Goal: Task Accomplishment & Management: Use online tool/utility

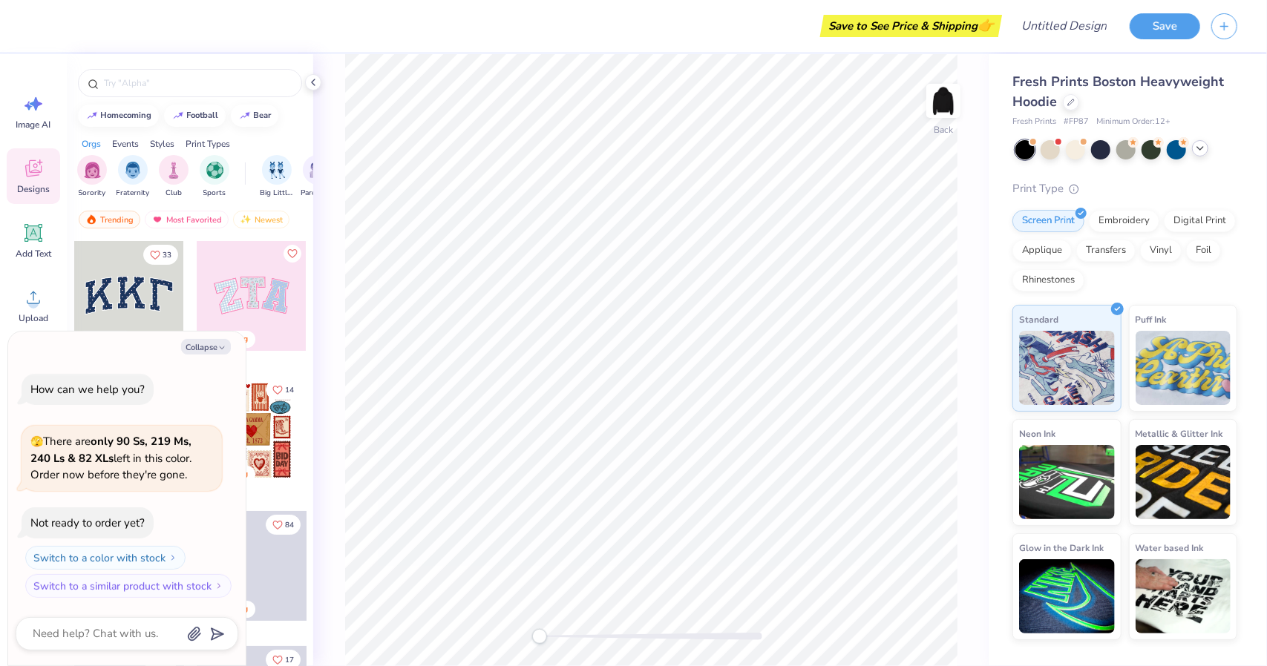
click at [1197, 146] on icon at bounding box center [1200, 148] width 12 height 12
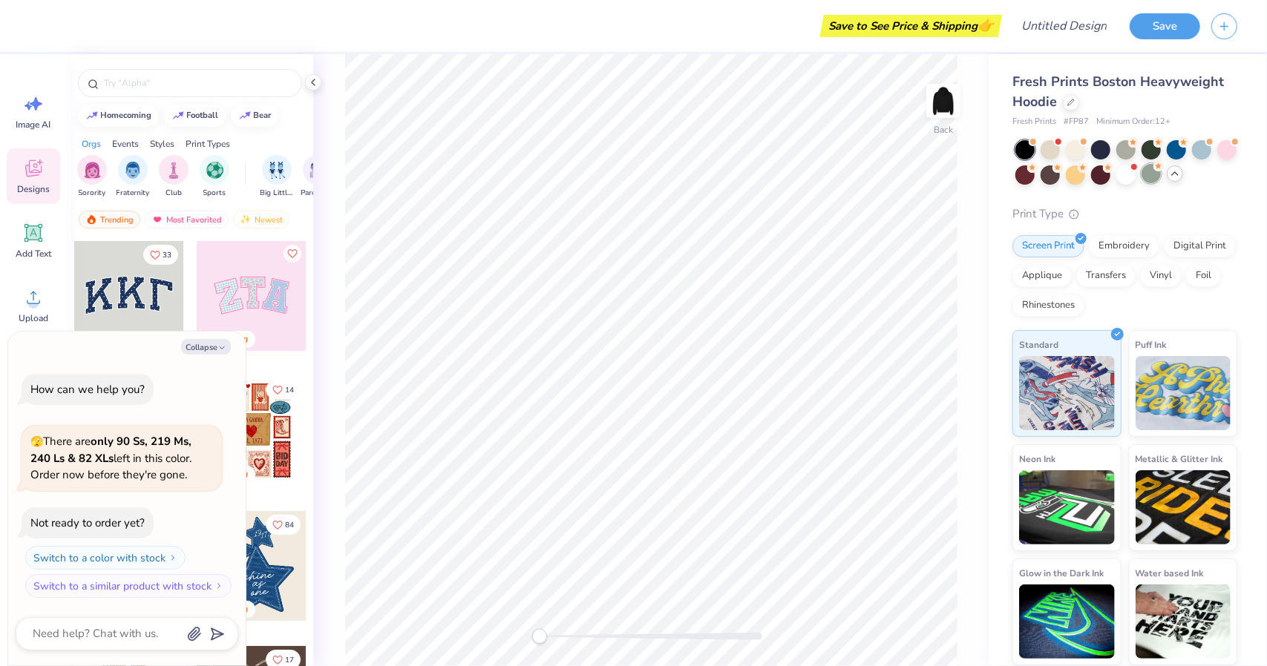
click at [1153, 181] on div at bounding box center [1150, 173] width 19 height 19
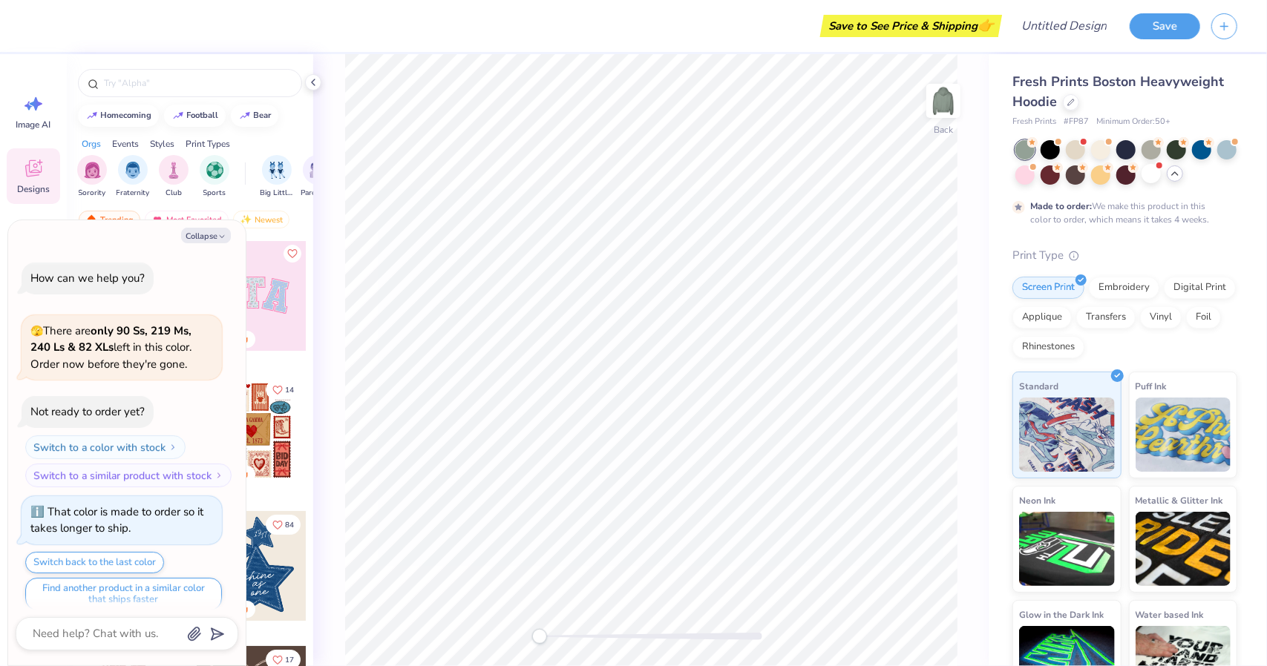
scroll to position [10, 0]
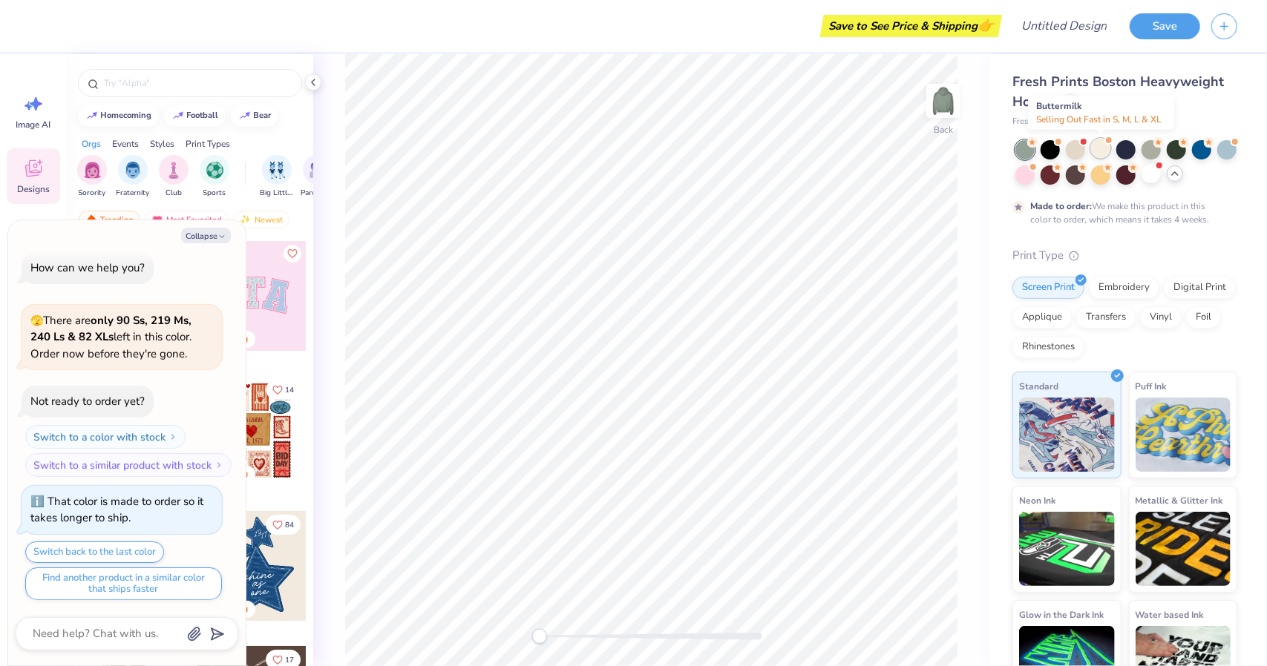
click at [1095, 148] on div at bounding box center [1100, 148] width 19 height 19
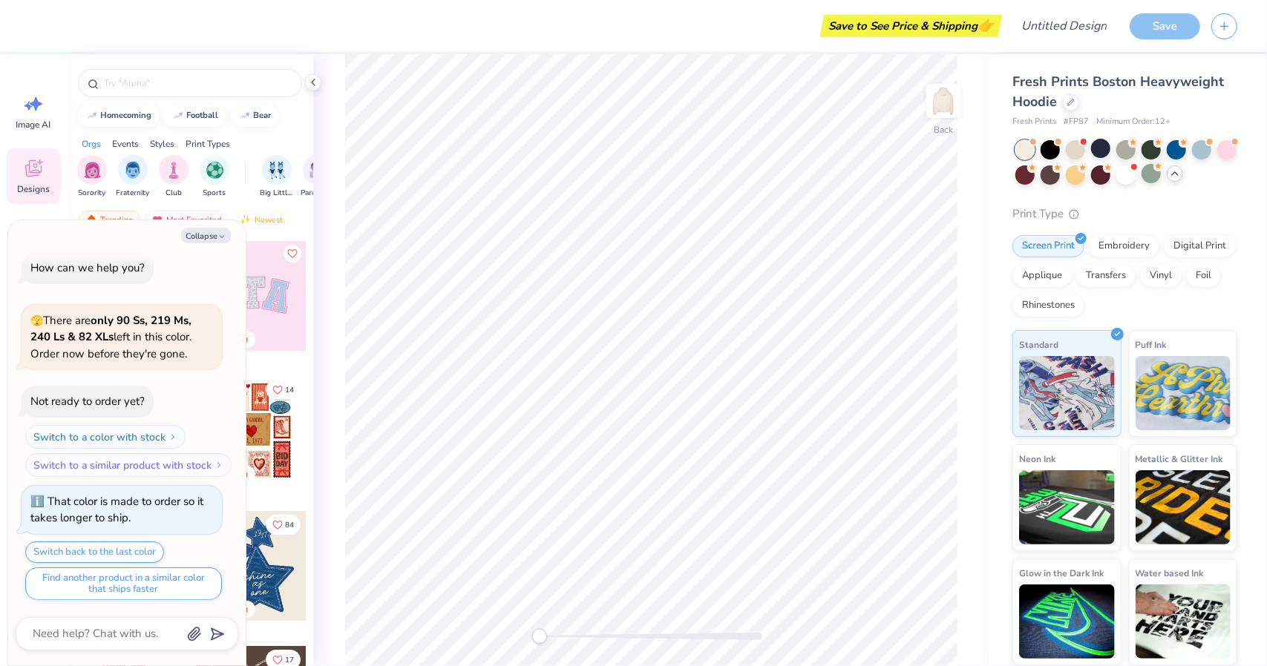
scroll to position [278, 0]
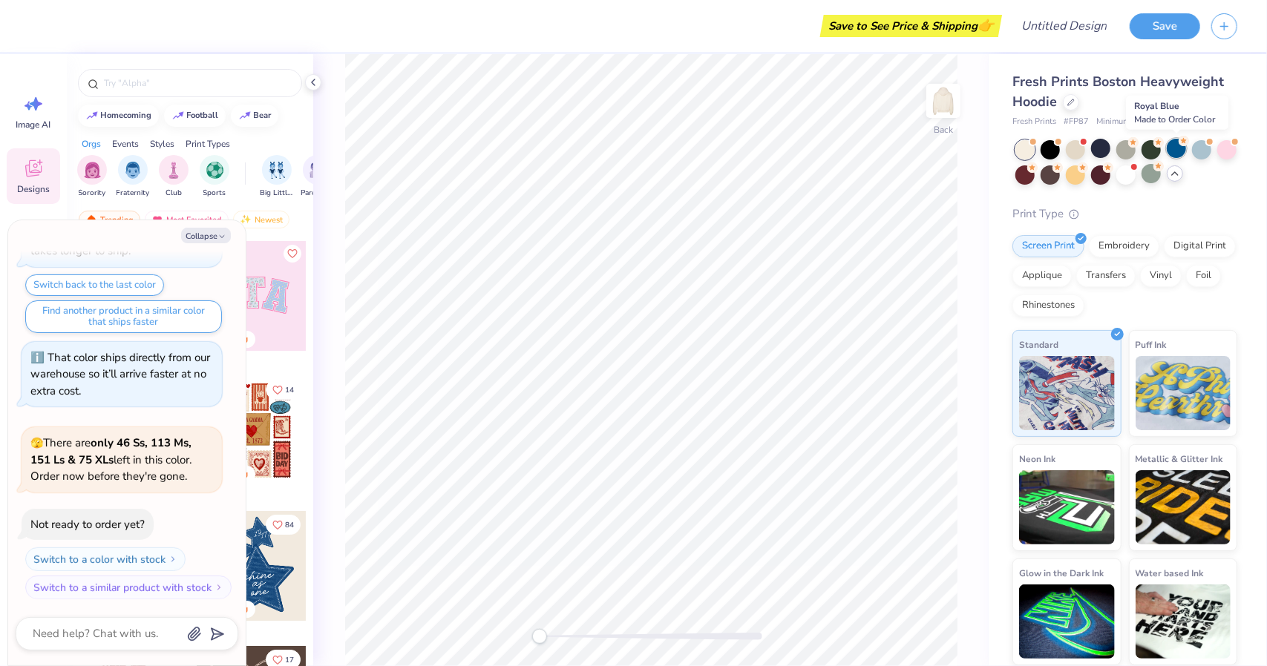
click at [1171, 151] on div at bounding box center [1176, 148] width 19 height 19
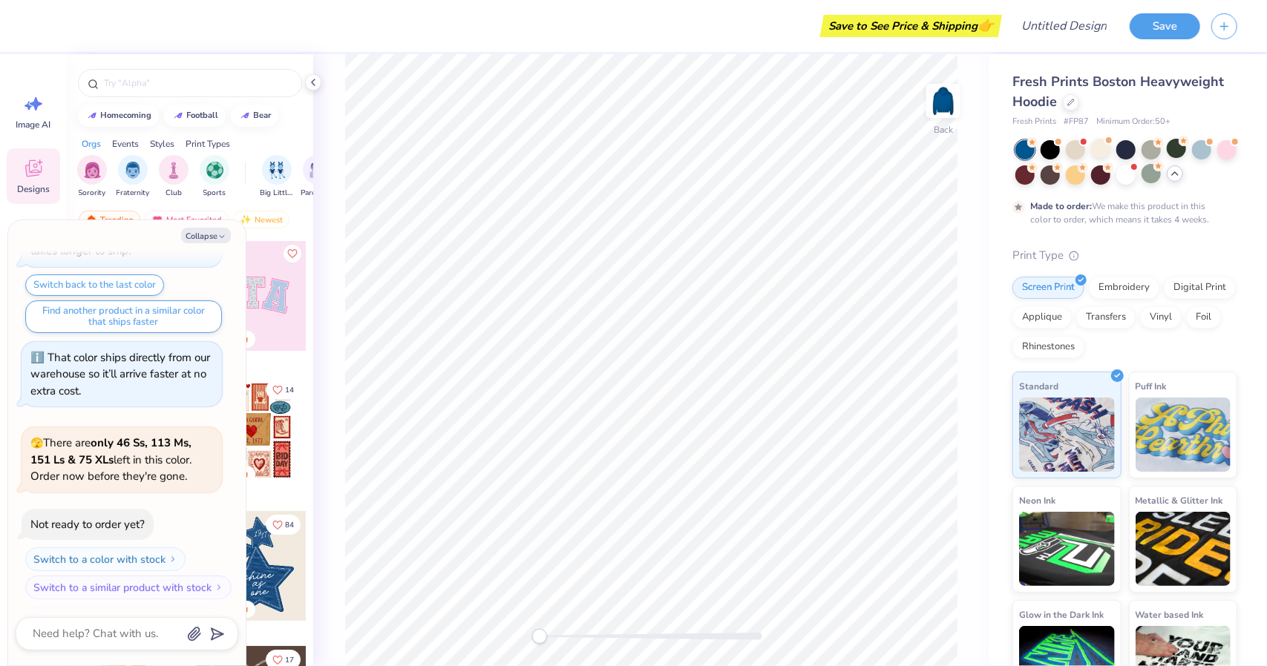
scroll to position [399, 0]
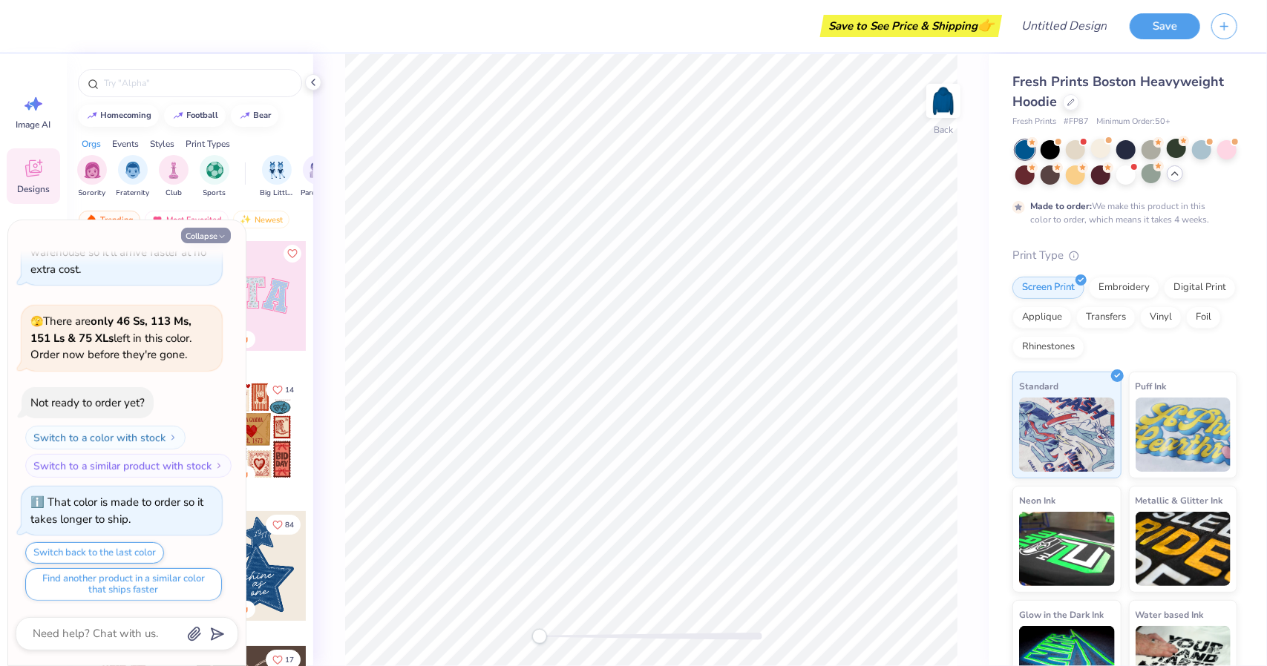
click at [214, 243] on button "Collapse" at bounding box center [206, 236] width 50 height 16
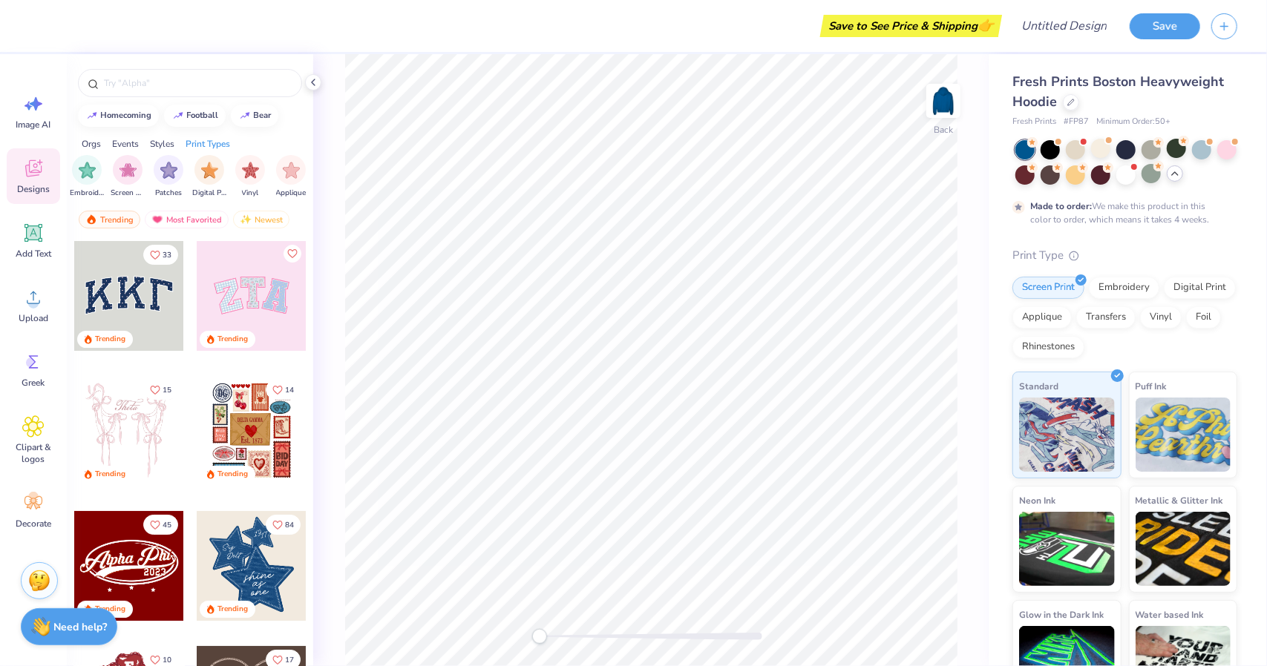
scroll to position [0, 1256]
click at [243, 172] on img "filter for Applique" at bounding box center [247, 168] width 17 height 17
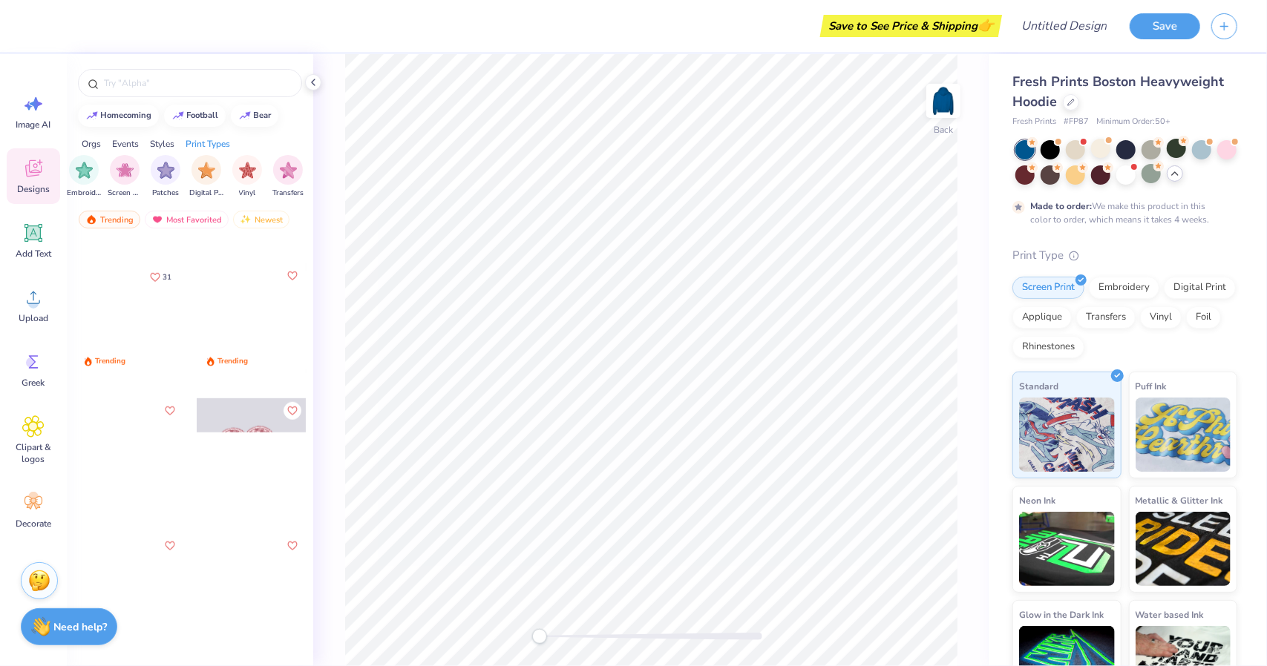
scroll to position [788, 0]
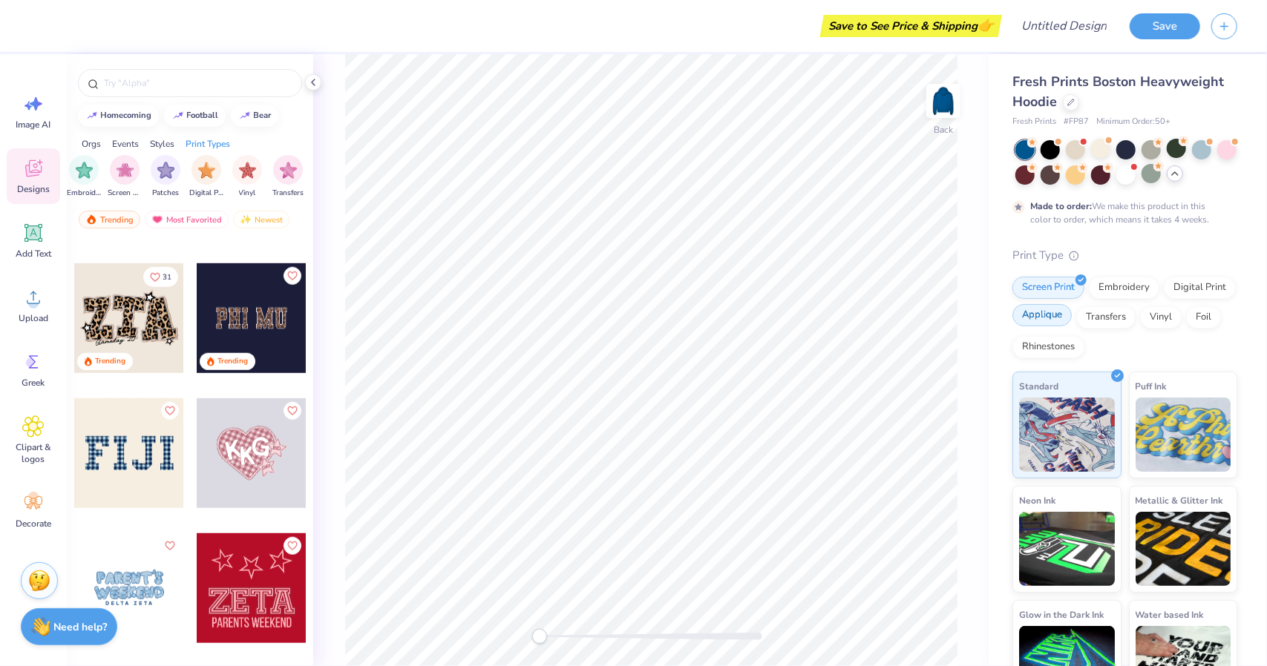
click at [1072, 312] on div "Applique" at bounding box center [1041, 315] width 59 height 22
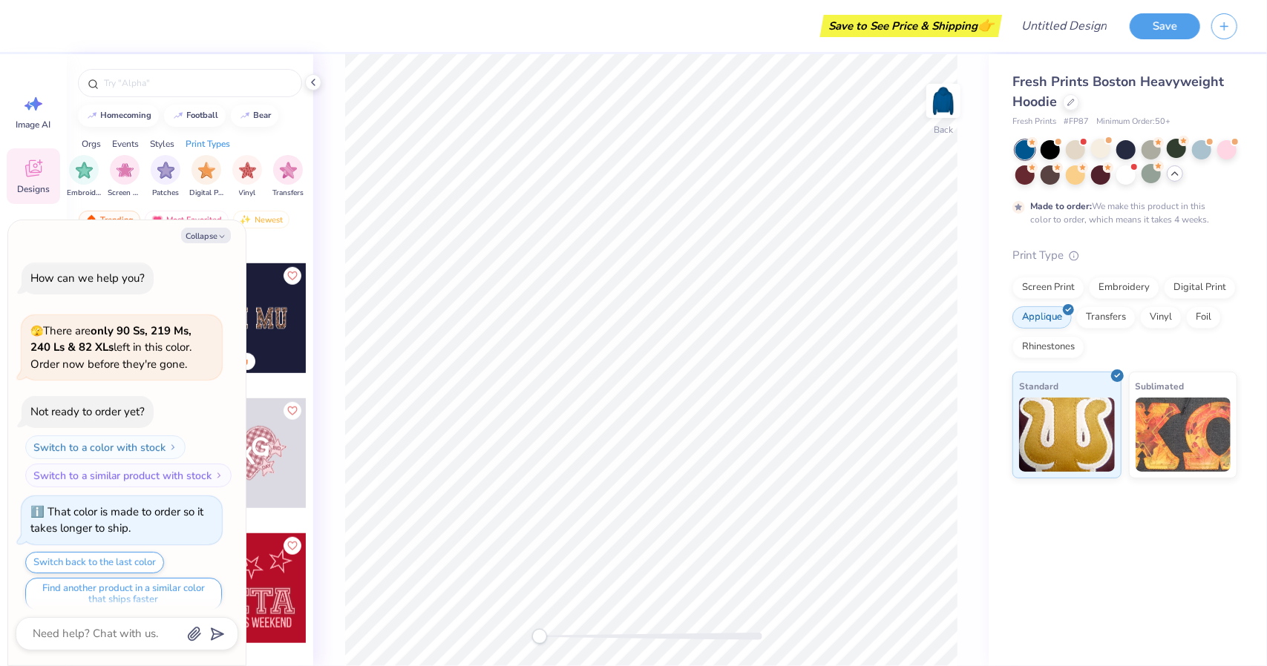
scroll to position [490, 0]
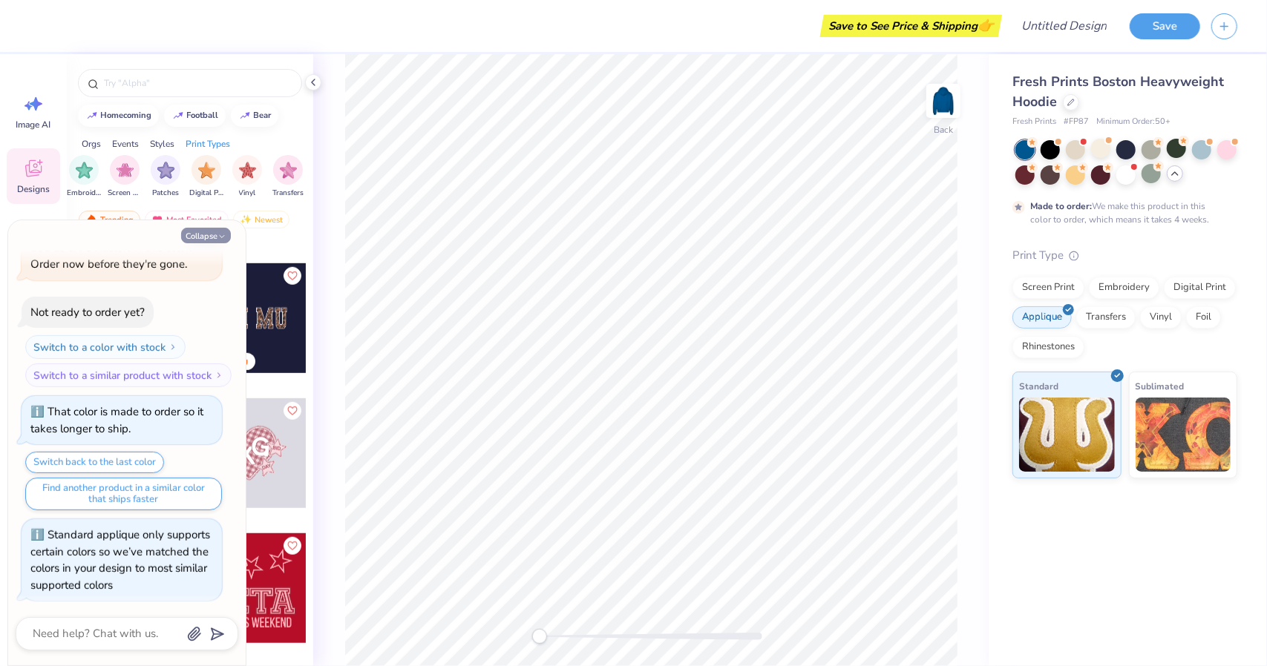
click at [215, 240] on button "Collapse" at bounding box center [206, 236] width 50 height 16
type textarea "x"
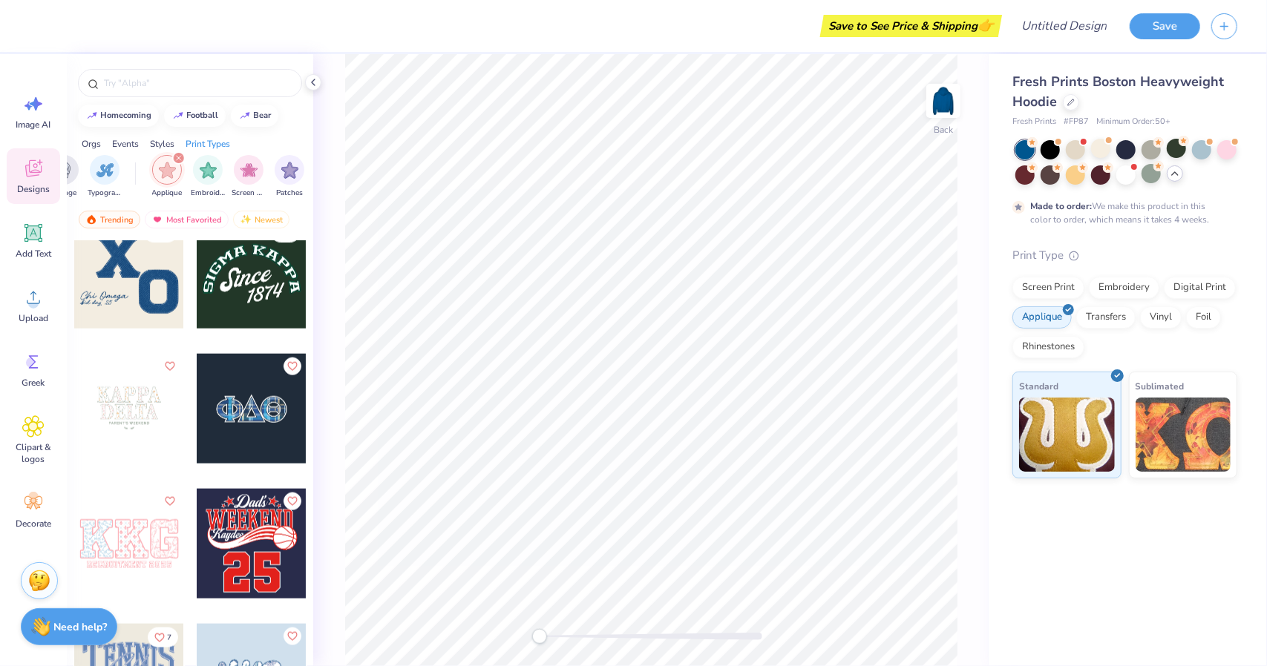
scroll to position [1237, 0]
click at [253, 407] on div at bounding box center [252, 410] width 110 height 110
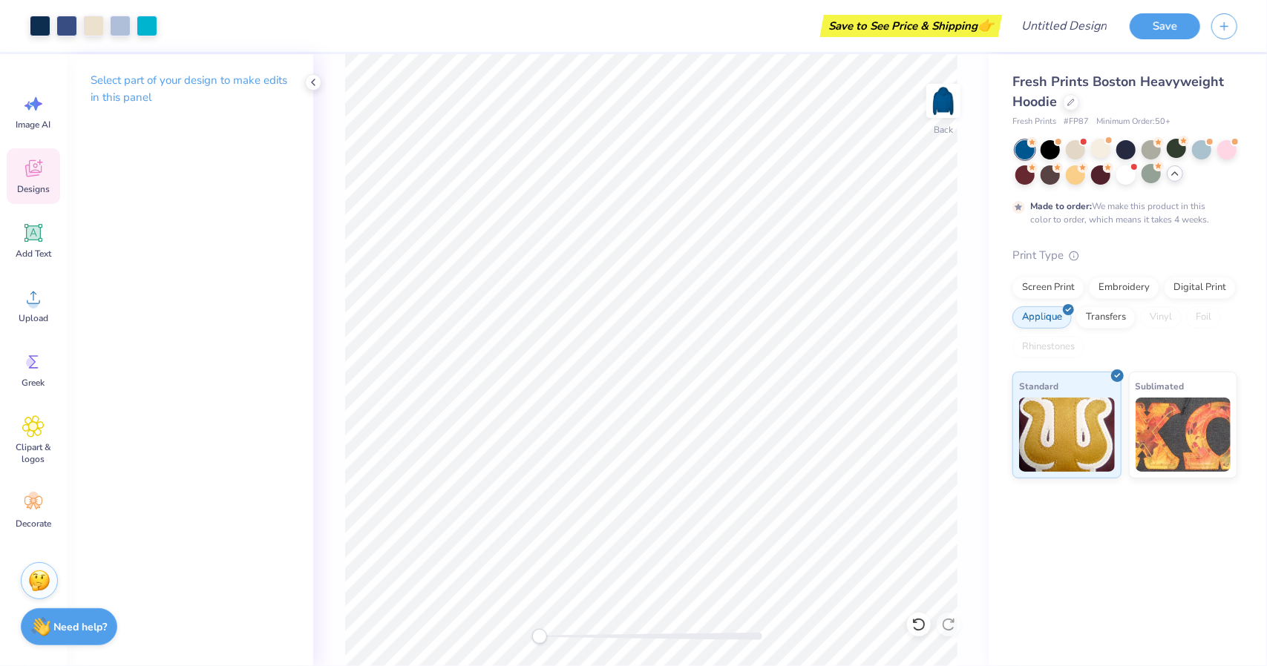
click at [36, 188] on span "Designs" at bounding box center [33, 189] width 33 height 12
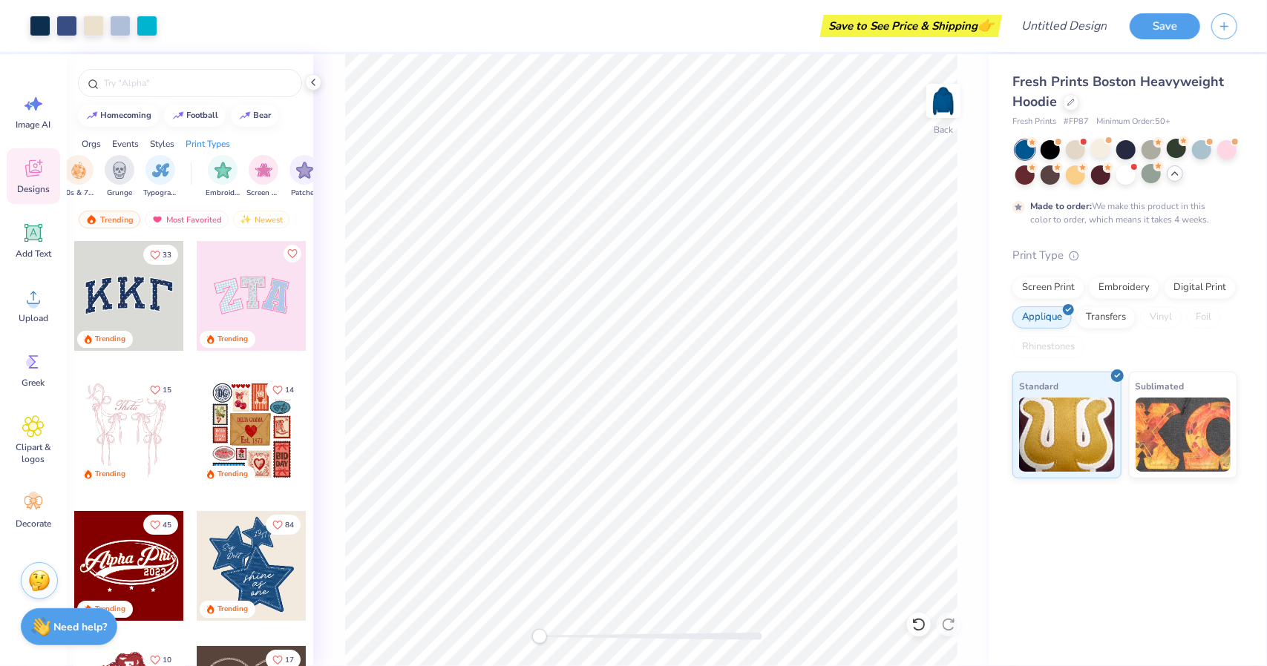
scroll to position [0, 1256]
click at [246, 172] on img "filter for Applique" at bounding box center [247, 168] width 17 height 17
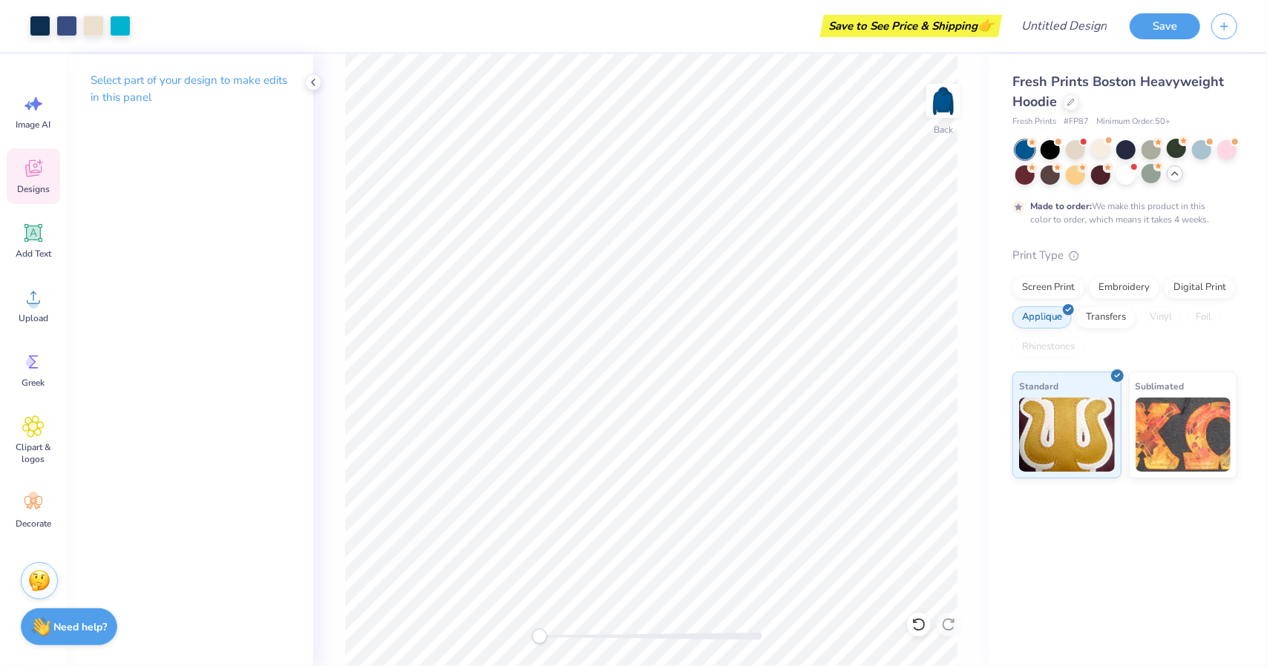
click at [47, 192] on span "Designs" at bounding box center [33, 189] width 33 height 12
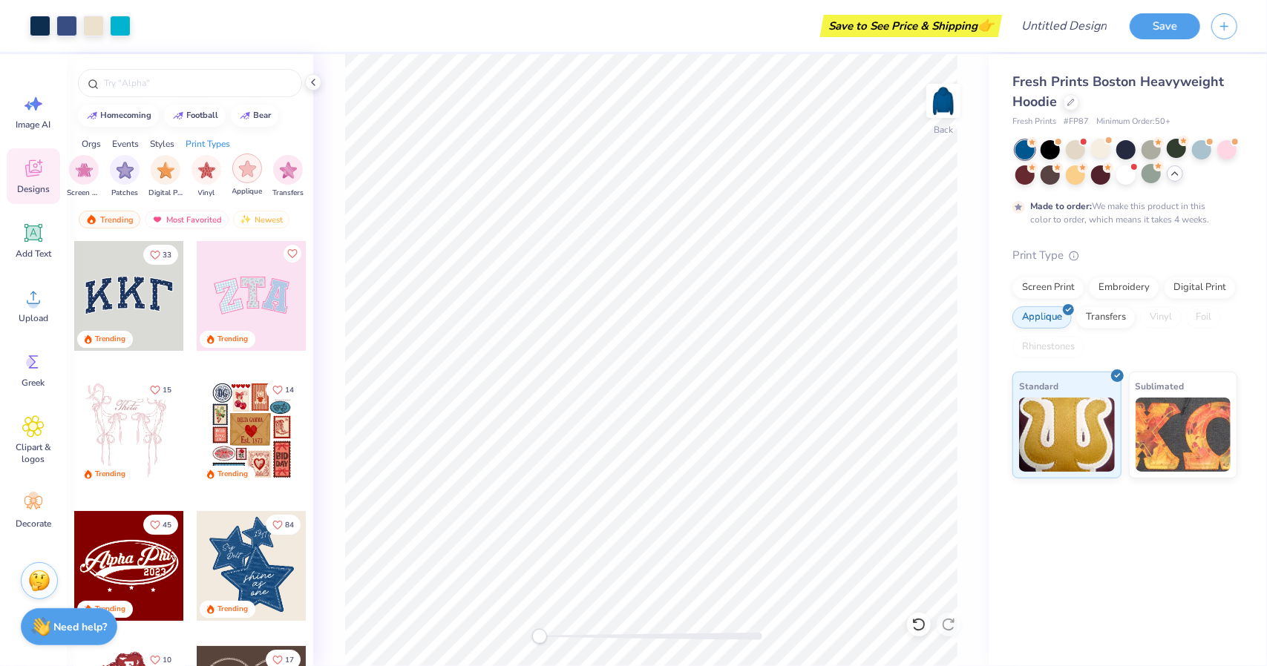
click at [257, 171] on div "filter for Applique" at bounding box center [247, 169] width 30 height 30
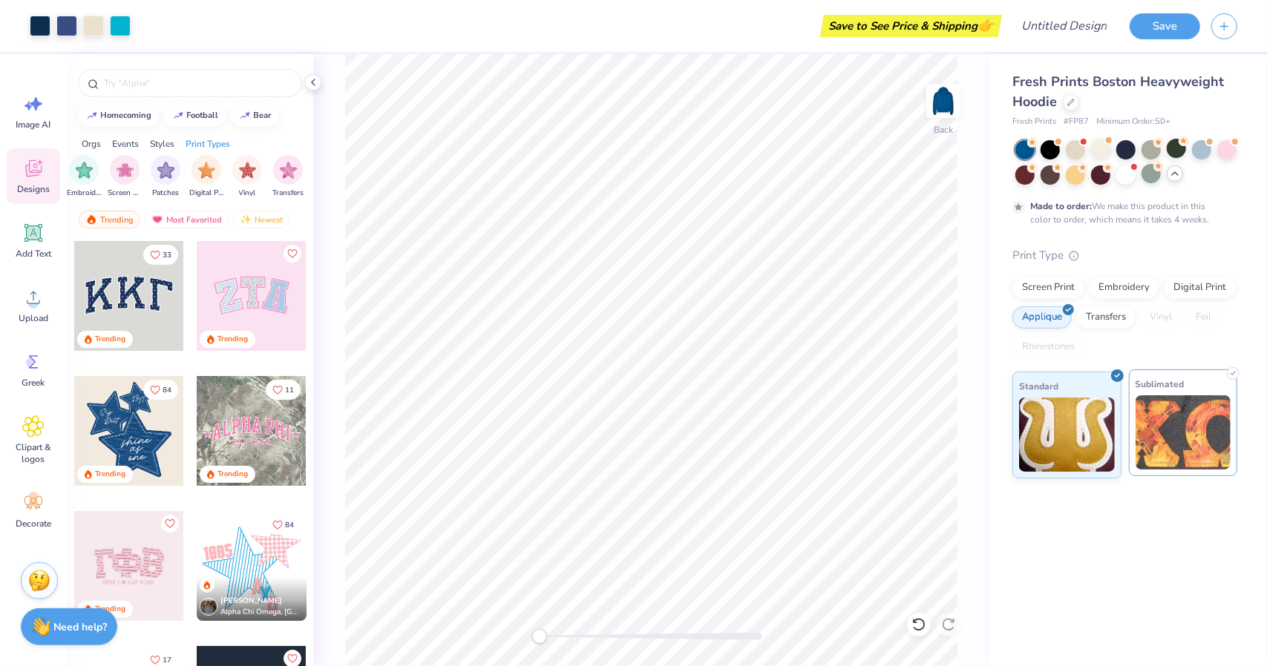
click at [1168, 427] on img at bounding box center [1183, 433] width 96 height 74
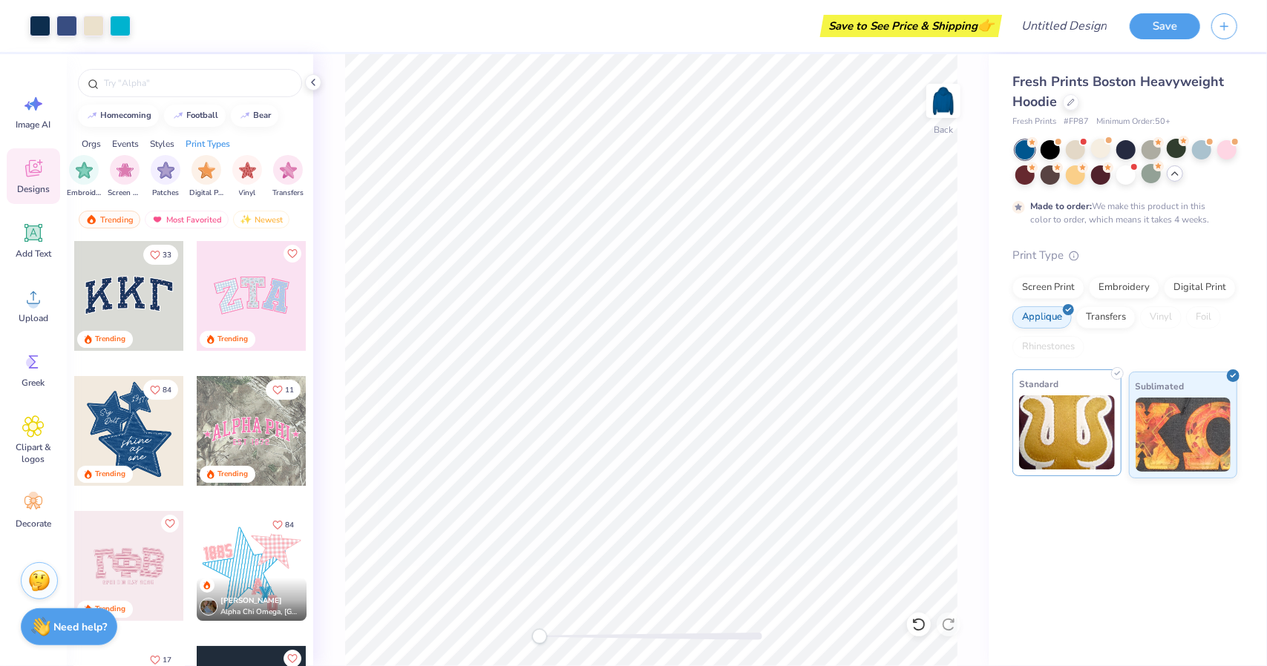
click at [1066, 428] on img at bounding box center [1067, 433] width 96 height 74
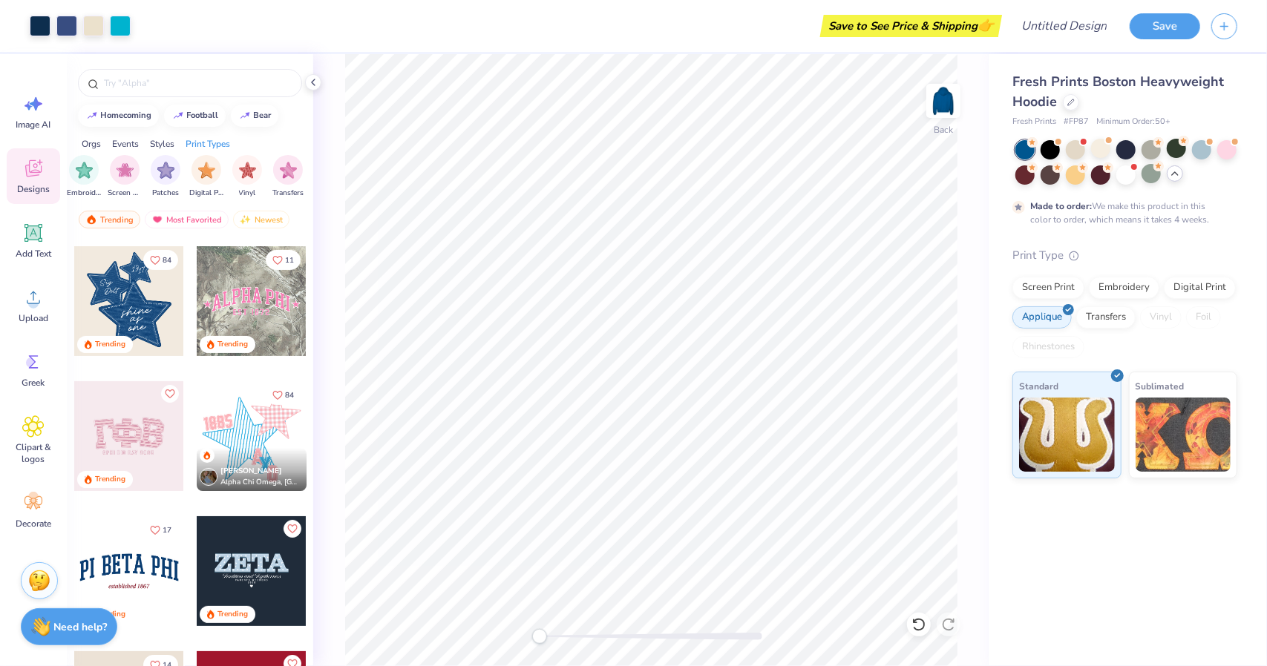
scroll to position [129, 0]
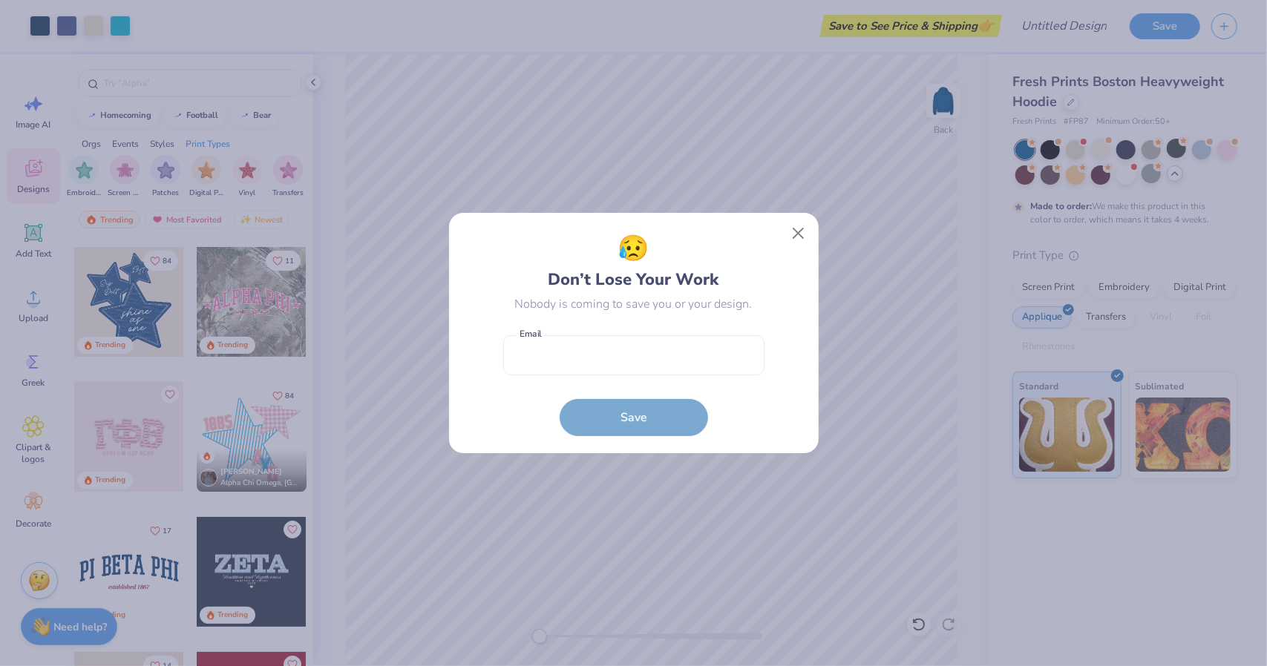
click at [779, 232] on div "😥 Don’t Lose Your Work Nobody is coming to save you or your design. Email is a …" at bounding box center [633, 333] width 336 height 207
click at [801, 234] on button "Close" at bounding box center [798, 234] width 28 height 28
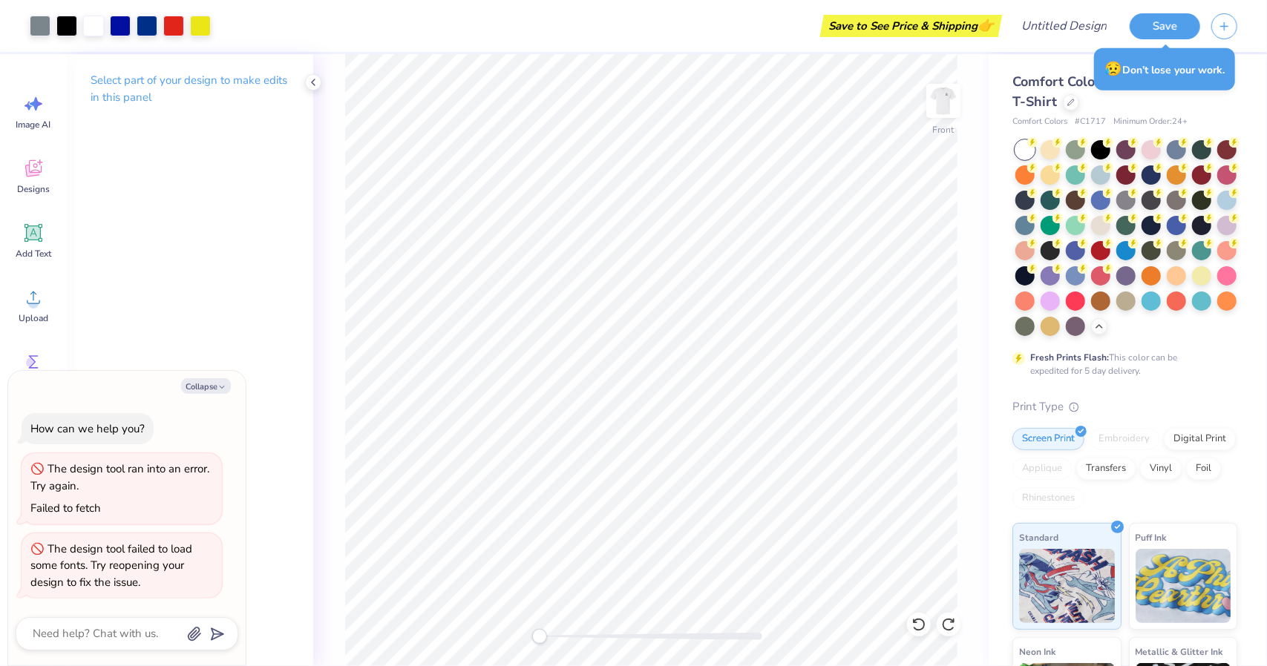
type textarea "x"
